Goal: Information Seeking & Learning: Learn about a topic

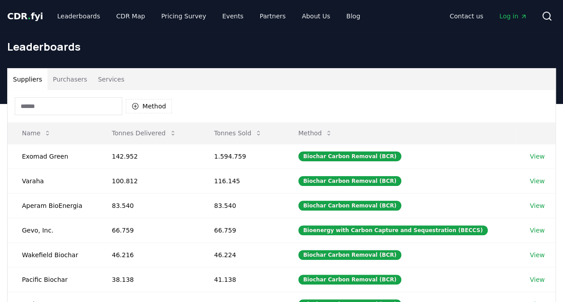
click at [30, 19] on span "CDR . fyi" at bounding box center [25, 16] width 36 height 11
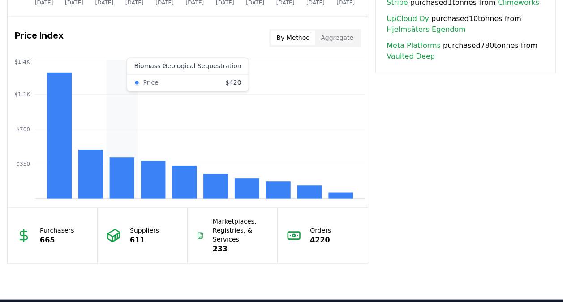
scroll to position [716, 0]
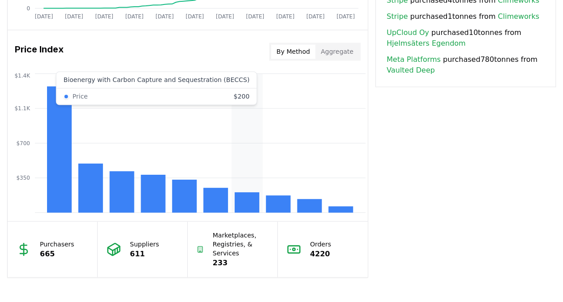
click at [237, 194] on rect at bounding box center [247, 202] width 25 height 20
click at [227, 92] on icon "$350 $700 $1.1K $1.4K" at bounding box center [188, 142] width 360 height 143
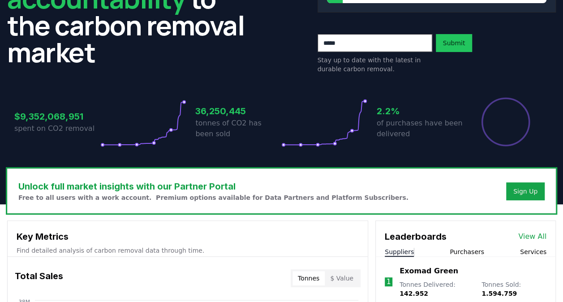
scroll to position [0, 0]
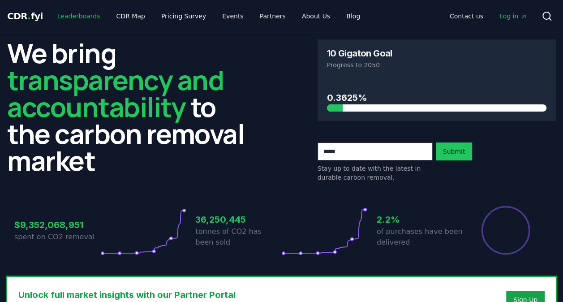
click at [75, 15] on link "Leaderboards" at bounding box center [78, 16] width 57 height 16
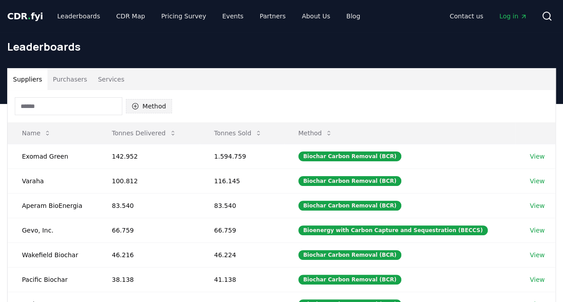
click at [143, 100] on button "Method" at bounding box center [149, 106] width 46 height 14
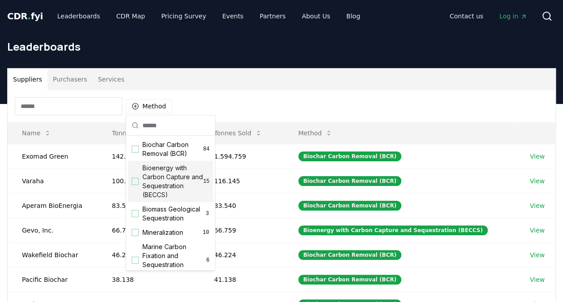
click at [168, 181] on span "Bioenergy with Carbon Capture and Sequestration (BECCS)" at bounding box center [172, 181] width 61 height 36
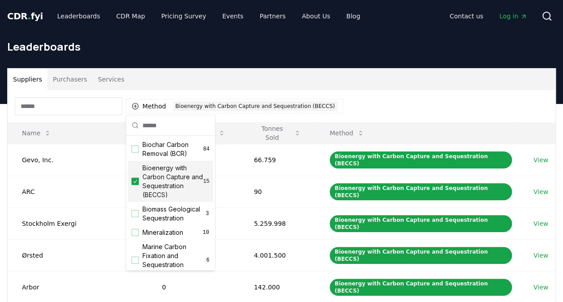
click at [436, 66] on div "Leaderboards" at bounding box center [281, 50] width 563 height 36
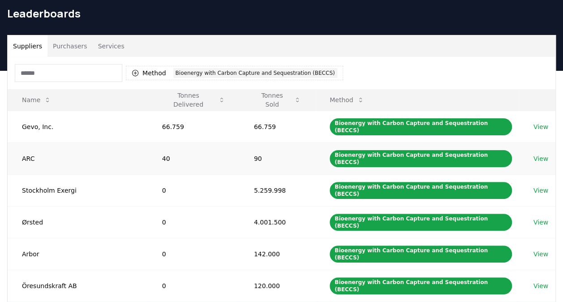
scroll to position [45, 0]
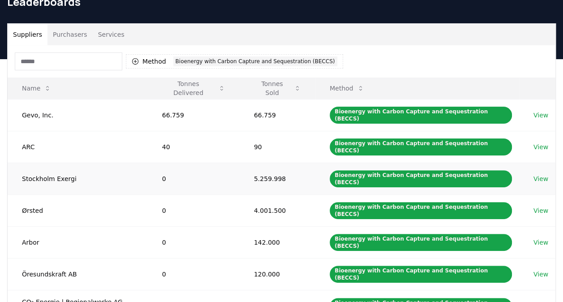
click at [536, 174] on link "View" at bounding box center [540, 178] width 15 height 9
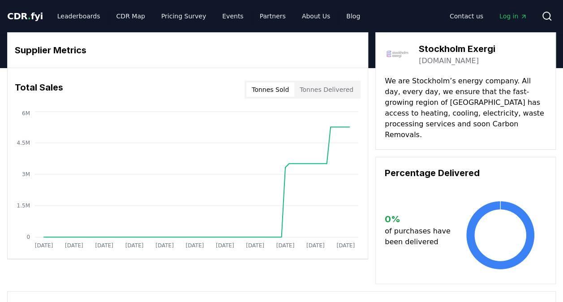
click at [321, 95] on button "Tonnes Delivered" at bounding box center [326, 89] width 64 height 14
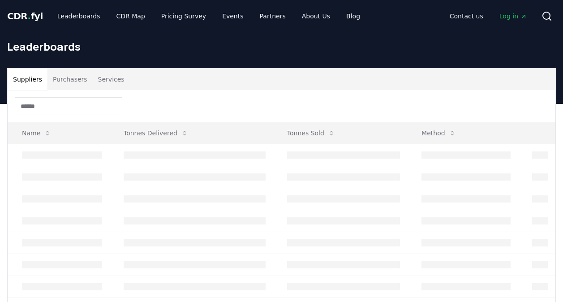
scroll to position [45, 0]
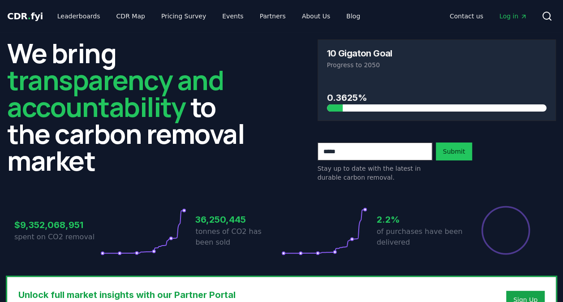
click at [231, 99] on h2 "We bring transparency and accountability to the carbon removal market" at bounding box center [126, 106] width 239 height 134
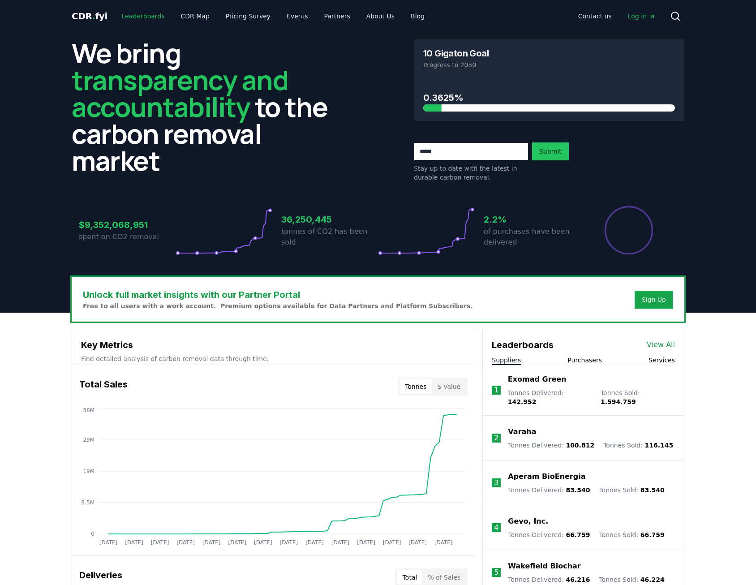
click at [147, 19] on link "Leaderboards" at bounding box center [143, 16] width 57 height 16
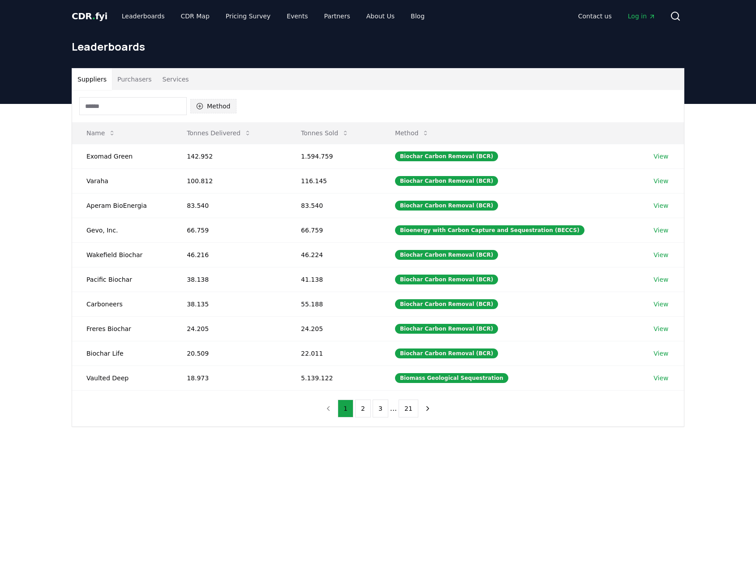
click at [199, 106] on icon "button" at bounding box center [200, 106] width 6 height 6
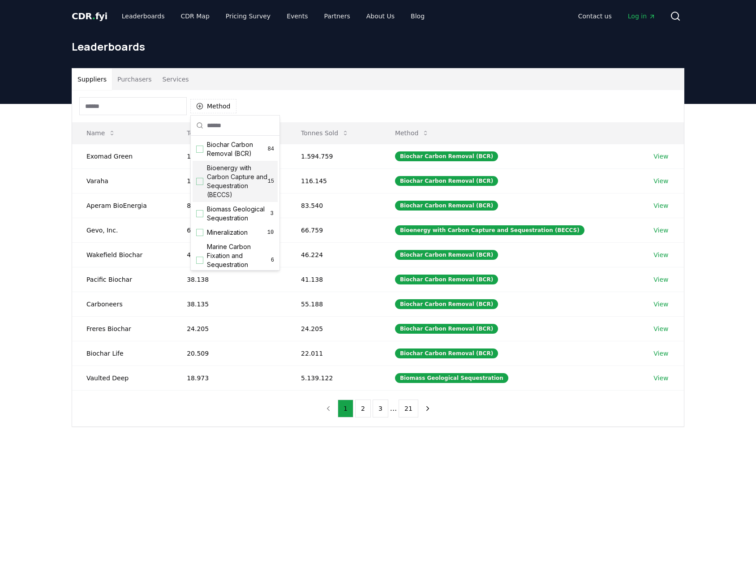
click at [224, 179] on span "Bioenergy with Carbon Capture and Sequestration (BECCS)" at bounding box center [237, 181] width 61 height 36
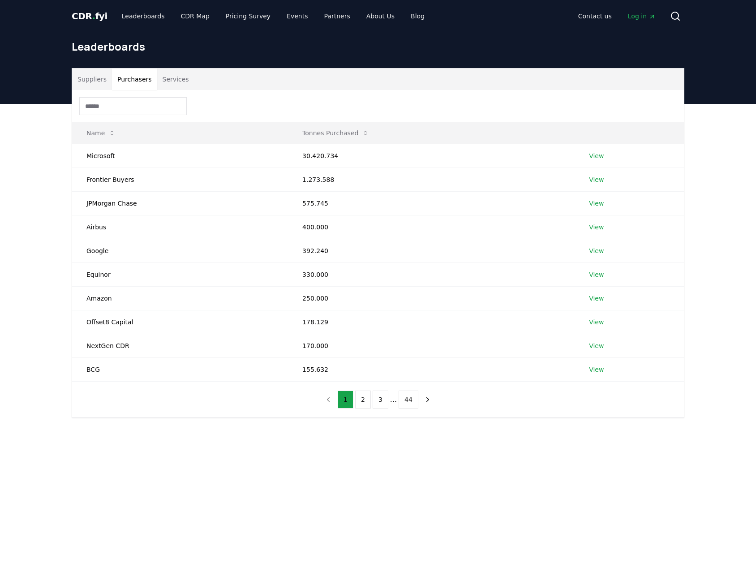
click at [120, 77] on button "Purchasers" at bounding box center [134, 79] width 45 height 21
click at [141, 15] on link "Leaderboards" at bounding box center [143, 16] width 57 height 16
click at [92, 16] on span "." at bounding box center [93, 16] width 3 height 11
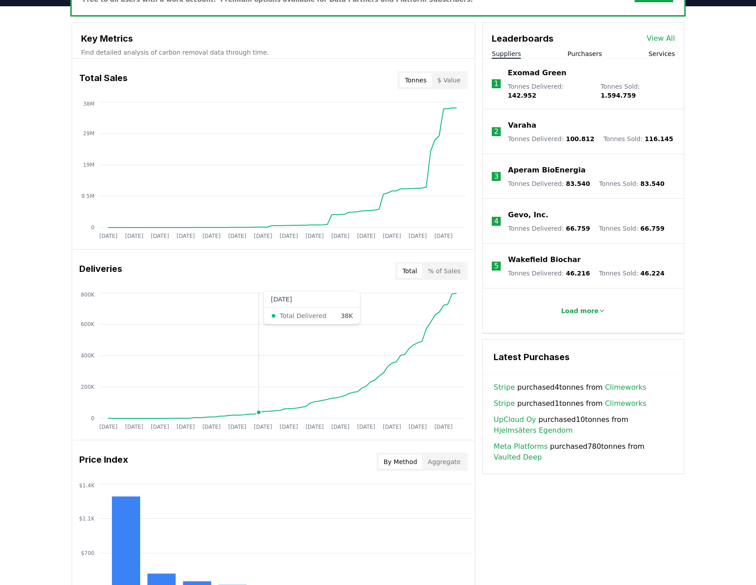
scroll to position [221, 0]
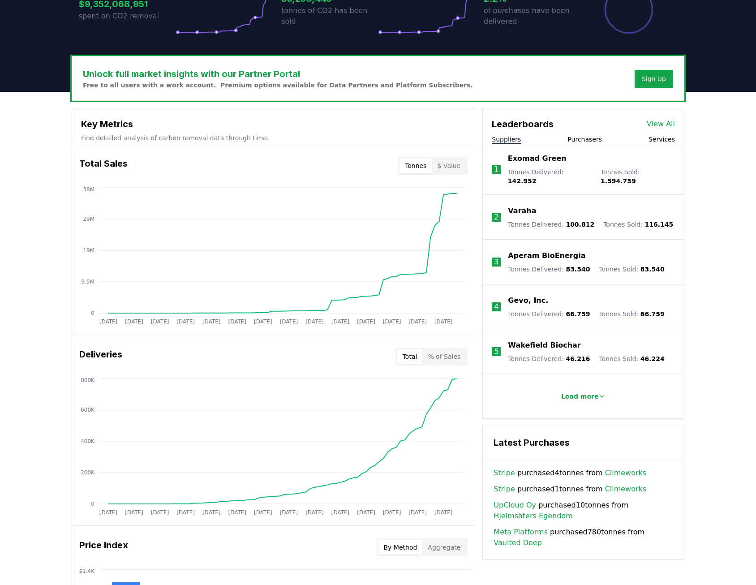
click at [562, 121] on link "View All" at bounding box center [661, 124] width 28 height 11
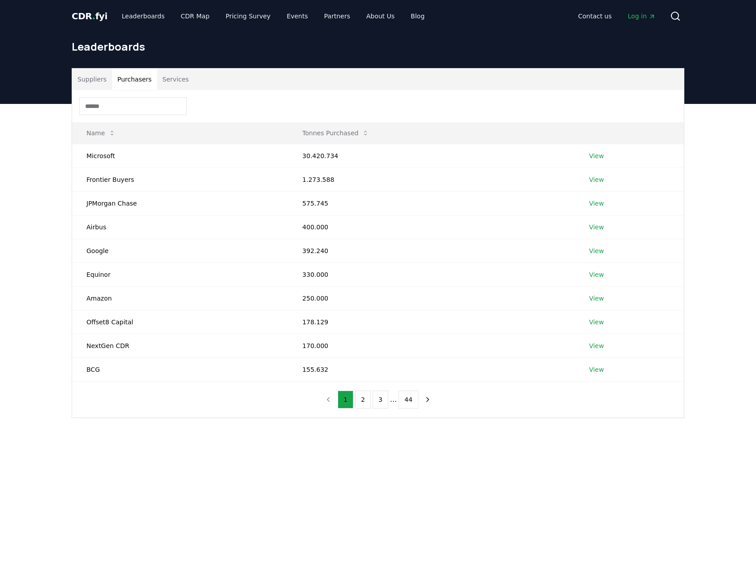
click at [122, 73] on button "Purchasers" at bounding box center [134, 79] width 45 height 21
click at [597, 154] on link "View" at bounding box center [596, 155] width 15 height 9
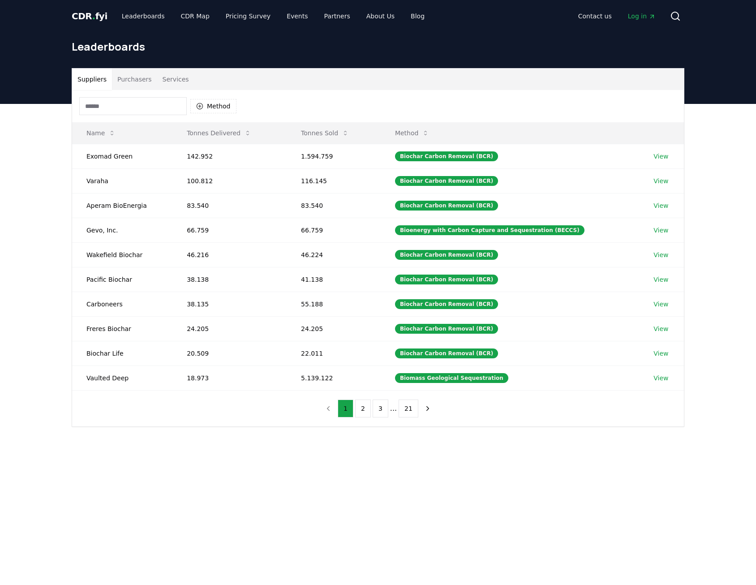
click at [158, 79] on button "Services" at bounding box center [175, 79] width 37 height 21
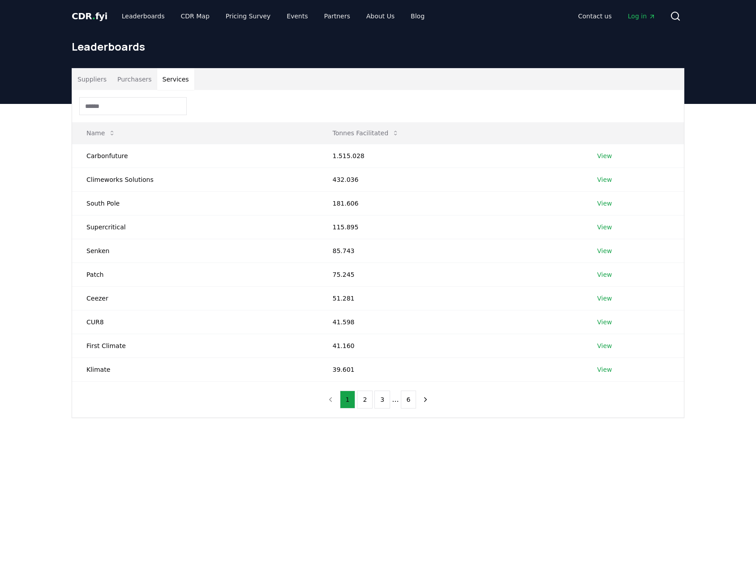
click at [135, 80] on button "Purchasers" at bounding box center [134, 79] width 45 height 21
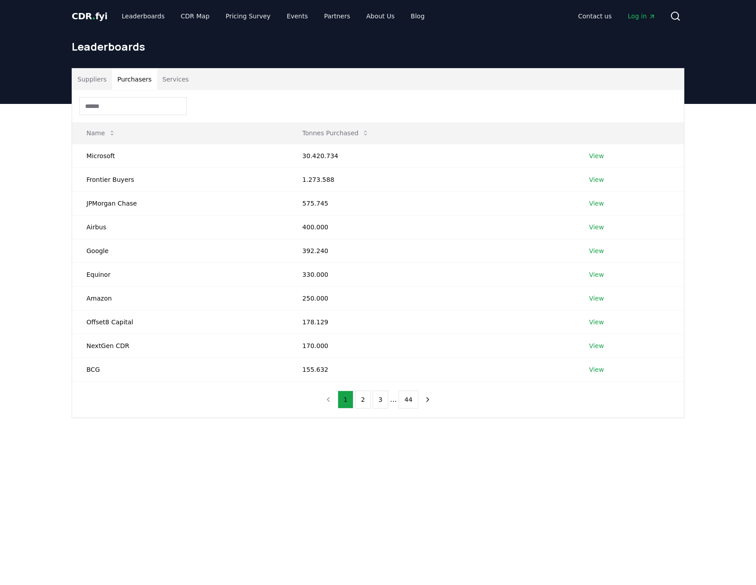
click at [81, 77] on button "Suppliers" at bounding box center [92, 79] width 40 height 21
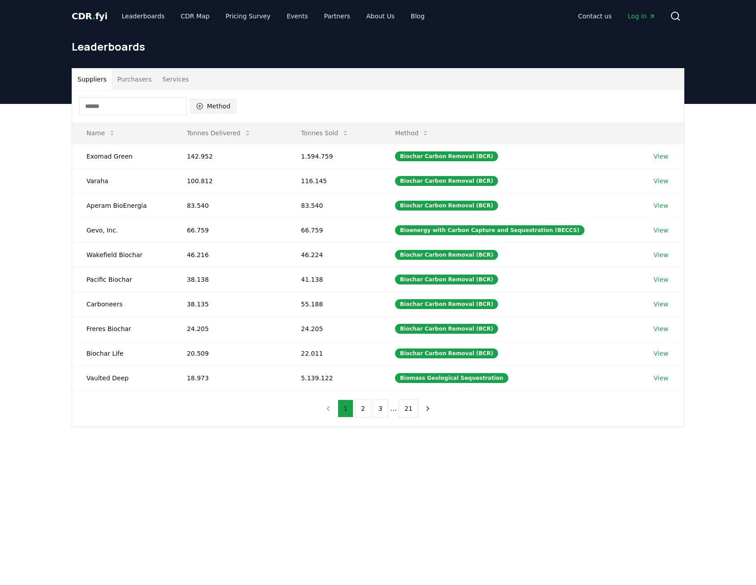
click at [219, 105] on button "Method" at bounding box center [213, 106] width 46 height 14
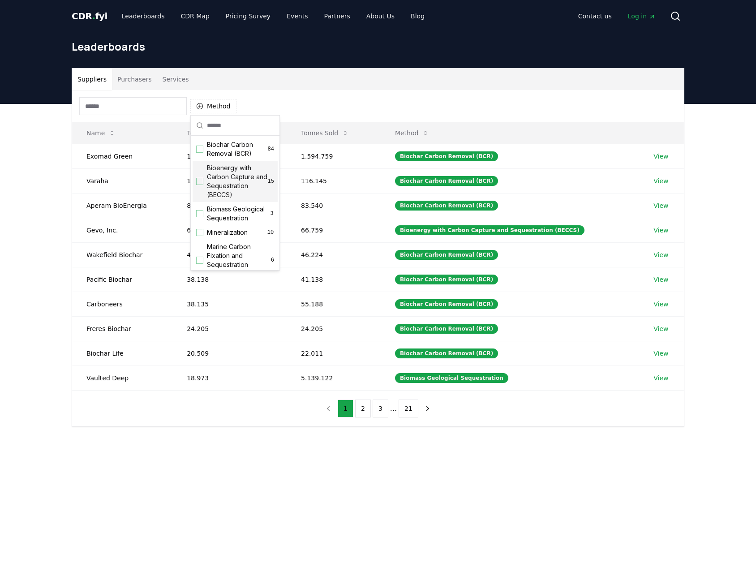
click at [236, 169] on span "Bioenergy with Carbon Capture and Sequestration (BECCS)" at bounding box center [237, 181] width 61 height 36
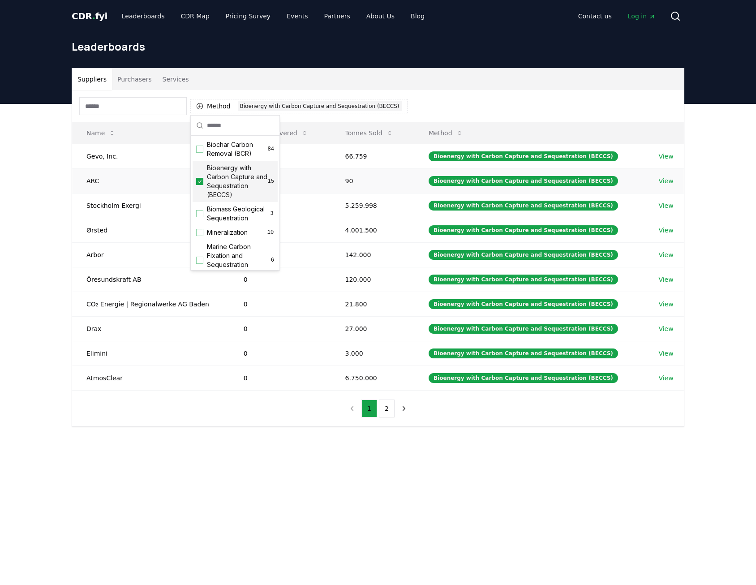
click at [394, 189] on td "90" at bounding box center [372, 180] width 84 height 25
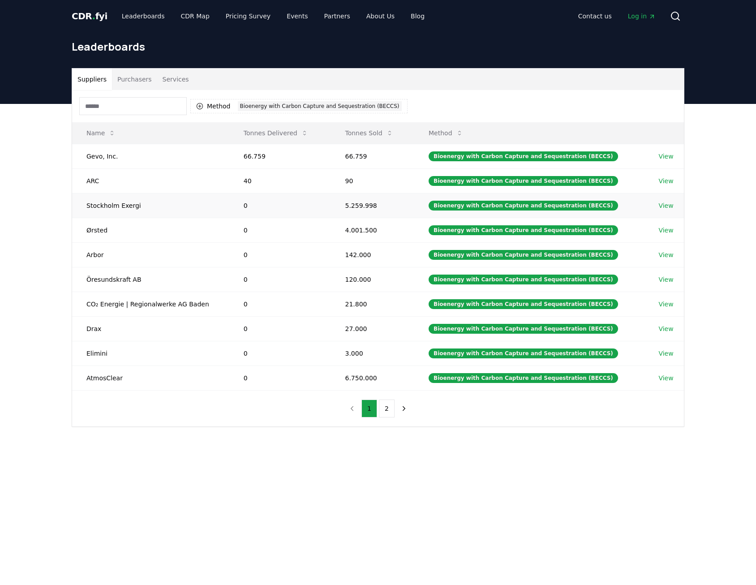
click at [660, 203] on link "View" at bounding box center [665, 205] width 15 height 9
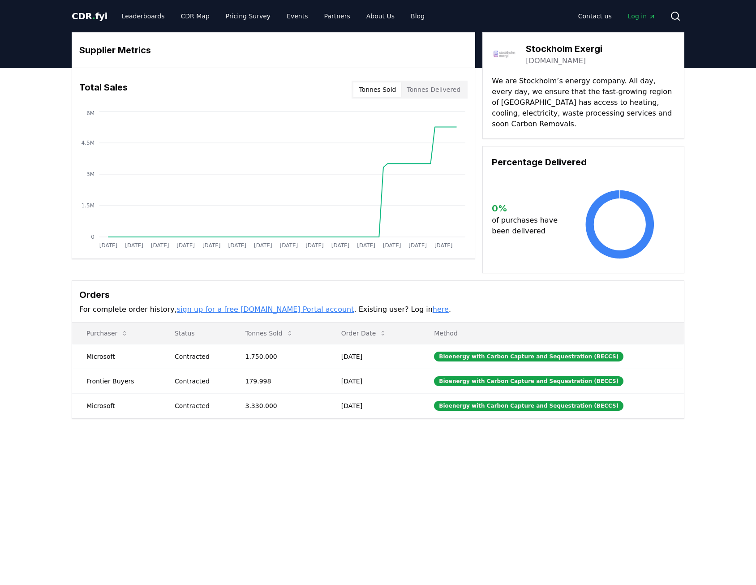
click at [446, 89] on button "Tonnes Delivered" at bounding box center [433, 89] width 64 height 14
click at [381, 96] on button "Tonnes Sold" at bounding box center [377, 89] width 48 height 14
click at [467, 351] on td "Bioenergy with Carbon Capture and Sequestration (BECCS)" at bounding box center [552, 356] width 264 height 25
click at [236, 357] on td "1.750.000" at bounding box center [279, 356] width 96 height 25
click at [261, 344] on td "1.750.000" at bounding box center [279, 356] width 96 height 25
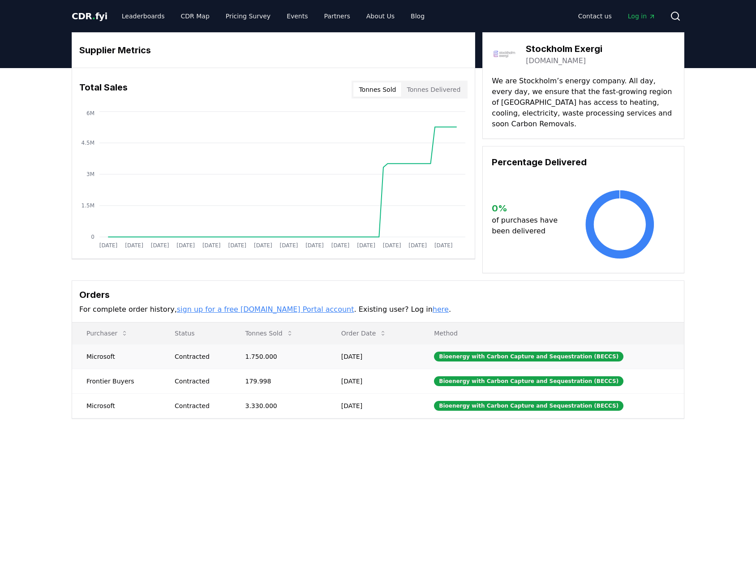
click at [324, 344] on td "1.750.000" at bounding box center [279, 356] width 96 height 25
click at [265, 350] on td "1.750.000" at bounding box center [279, 356] width 96 height 25
click at [260, 369] on td "179.998" at bounding box center [279, 381] width 96 height 25
click at [223, 401] on div "Contracted" at bounding box center [199, 405] width 49 height 9
click at [272, 305] on link "sign up for a free CDR.fyi Portal account" at bounding box center [265, 309] width 177 height 9
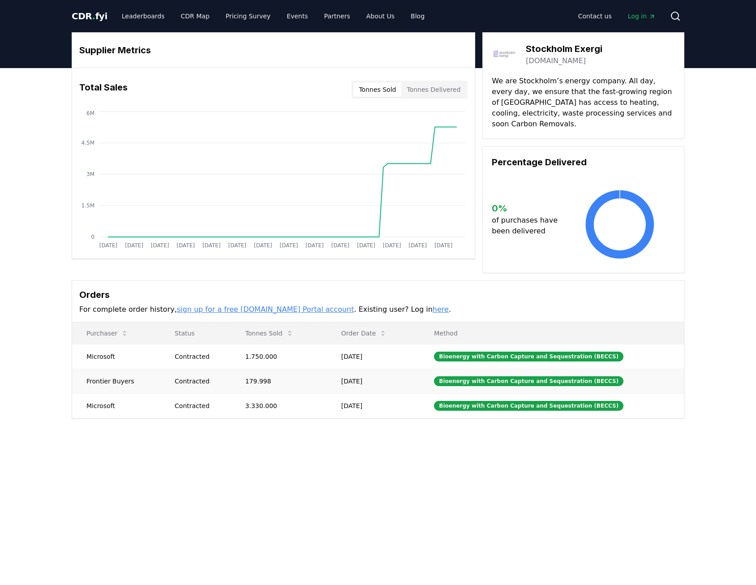
click at [366, 371] on td "Jun 18, 2024" at bounding box center [373, 381] width 93 height 25
click at [452, 376] on div "Bioenergy with Carbon Capture and Sequestration (BECCS)" at bounding box center [528, 381] width 189 height 10
click at [472, 369] on td "Bioenergy with Carbon Capture and Sequestration (BECCS)" at bounding box center [552, 381] width 264 height 25
click at [131, 18] on link "Leaderboards" at bounding box center [143, 16] width 57 height 16
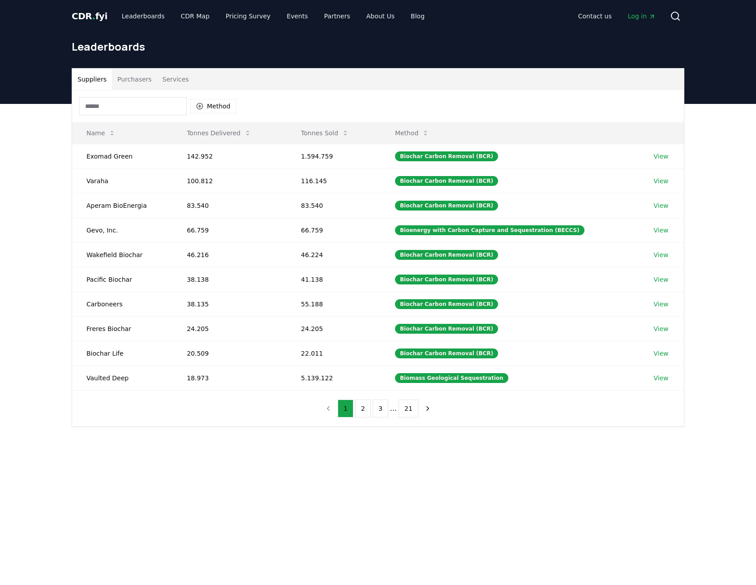
click at [149, 68] on div "Leaderboards" at bounding box center [377, 50] width 627 height 36
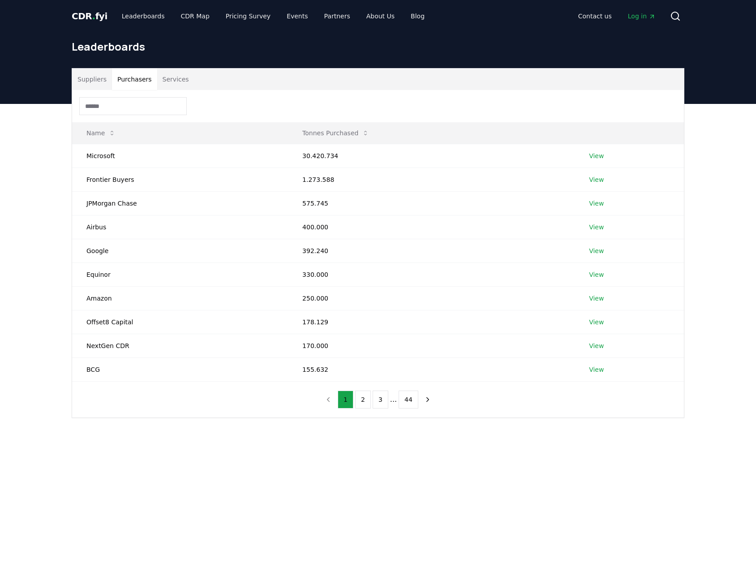
click at [121, 76] on button "Purchasers" at bounding box center [134, 79] width 45 height 21
click at [166, 77] on button "Services" at bounding box center [175, 79] width 37 height 21
click at [141, 81] on button "Purchasers" at bounding box center [134, 79] width 45 height 21
click at [171, 81] on button "Services" at bounding box center [175, 79] width 37 height 21
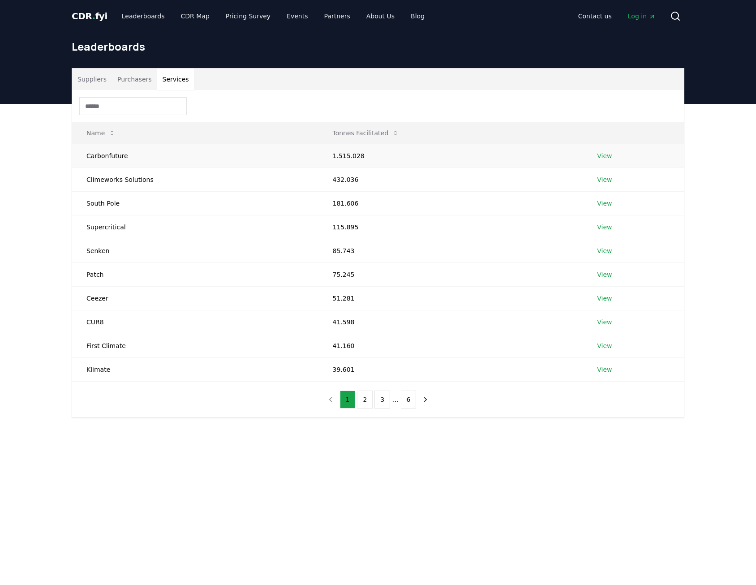
click at [597, 159] on link "View" at bounding box center [604, 155] width 15 height 9
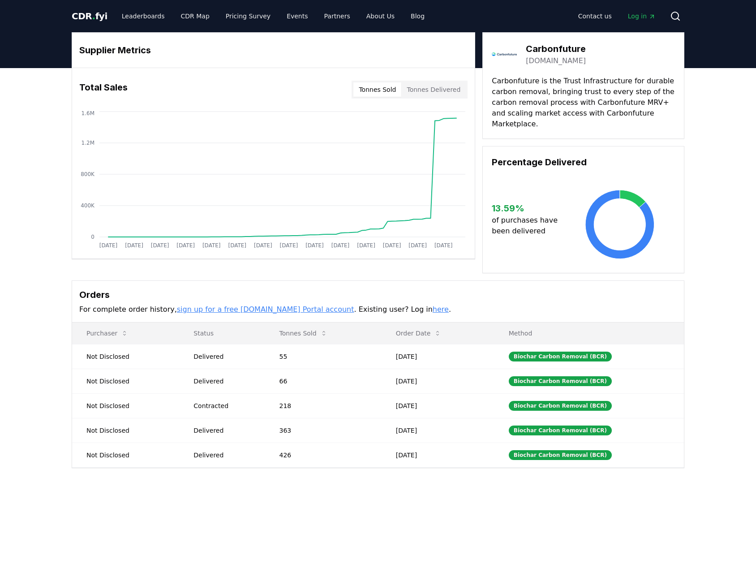
click at [713, 120] on div "Supplier Metrics Total Sales Tonnes Sold Tonnes Delivered [DATE] [DATE] [DATE] …" at bounding box center [378, 286] width 756 height 436
